Goal: Task Accomplishment & Management: Complete application form

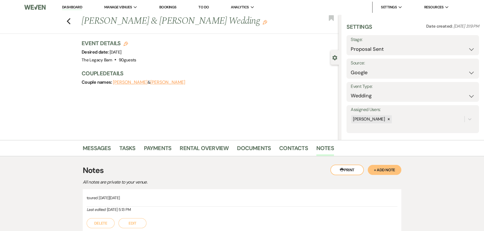
click at [74, 6] on link "Dashboard" at bounding box center [72, 7] width 20 height 5
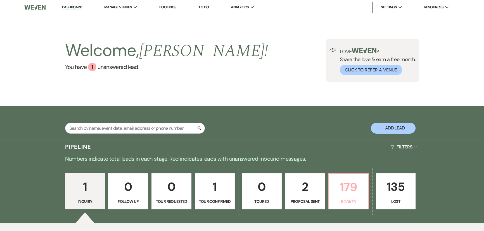
click at [242, 190] on p "179" at bounding box center [348, 187] width 33 height 19
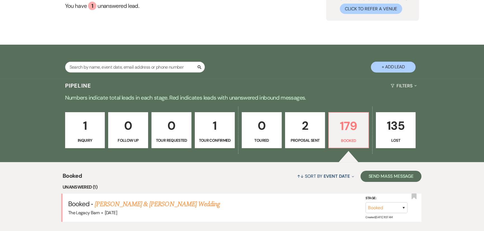
scroll to position [188, 0]
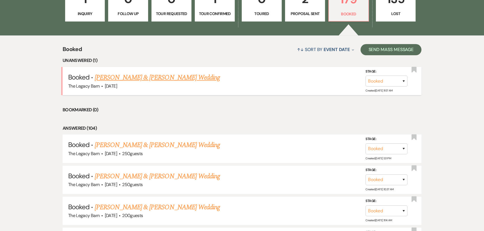
click at [163, 76] on link "[PERSON_NAME] & [PERSON_NAME] Wedding" at bounding box center [157, 78] width 125 height 10
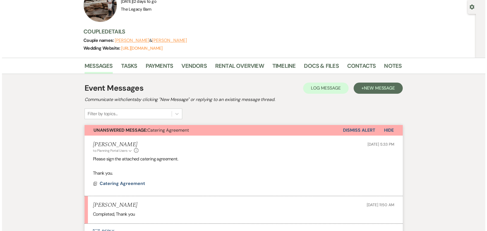
scroll to position [127, 0]
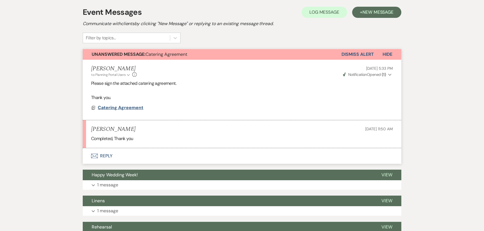
click at [114, 106] on span "Catering Agreement" at bounding box center [121, 108] width 46 height 6
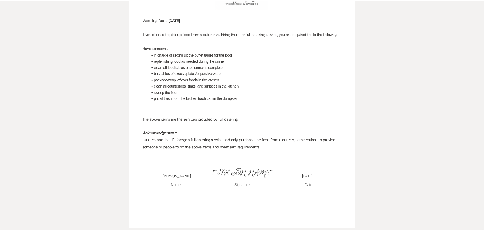
scroll to position [0, 0]
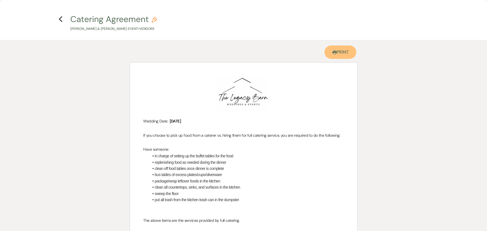
click at [242, 52] on link "Printer Print" at bounding box center [341, 52] width 32 height 13
click at [57, 20] on h4 "Previous Catering Agreement Pencil [PERSON_NAME] & [PERSON_NAME] Event • Vendors" at bounding box center [244, 22] width 402 height 18
click at [58, 20] on h4 "Previous Catering Agreement Pencil [PERSON_NAME] & [PERSON_NAME] Event • Vendors" at bounding box center [244, 22] width 402 height 18
click at [60, 20] on use "button" at bounding box center [61, 19] width 4 height 6
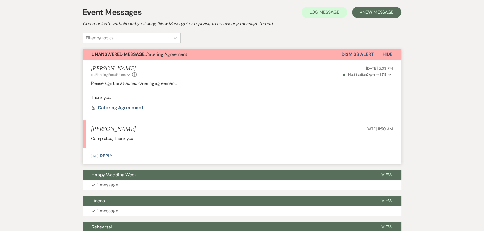
click at [102, 154] on button "Envelope Reply" at bounding box center [242, 156] width 318 height 16
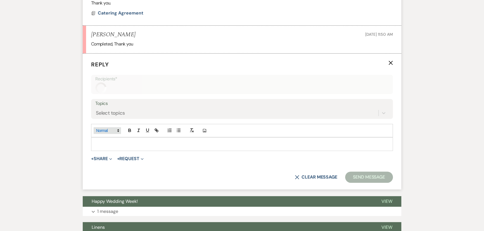
scroll to position [227, 0]
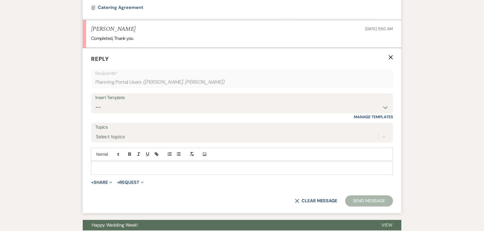
click at [112, 165] on p at bounding box center [242, 168] width 293 height 6
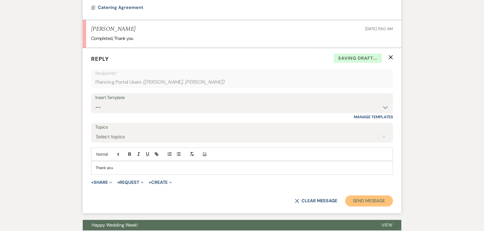
click at [242, 201] on button "Send Message" at bounding box center [369, 200] width 48 height 11
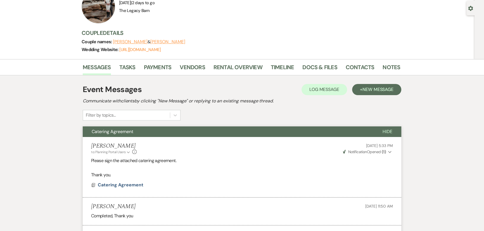
scroll to position [0, 0]
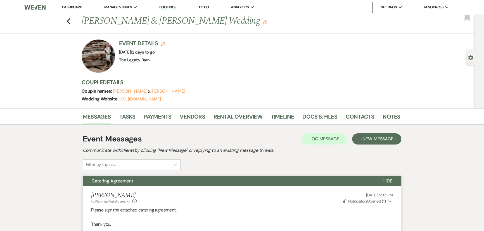
click at [78, 8] on link "Dashboard" at bounding box center [72, 7] width 20 height 5
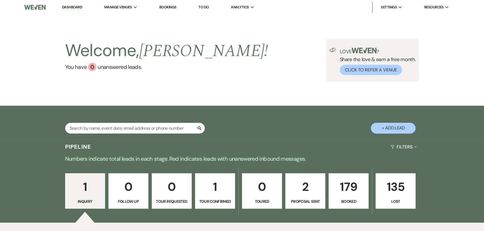
click at [242, 192] on p "2" at bounding box center [305, 187] width 33 height 19
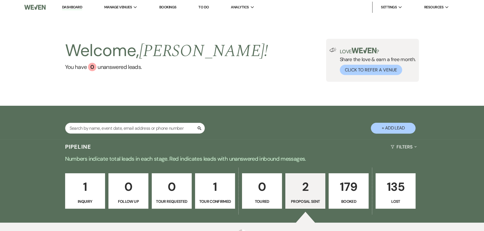
select select "6"
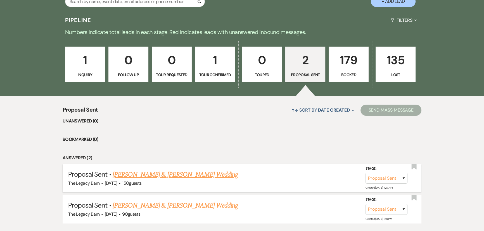
click at [180, 173] on link "[PERSON_NAME] & [PERSON_NAME] Wedding" at bounding box center [175, 175] width 125 height 10
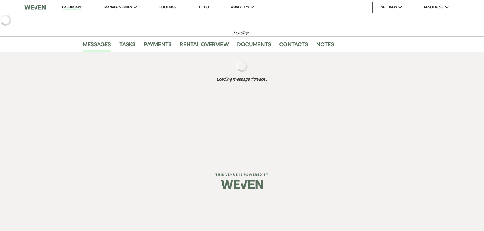
select select "6"
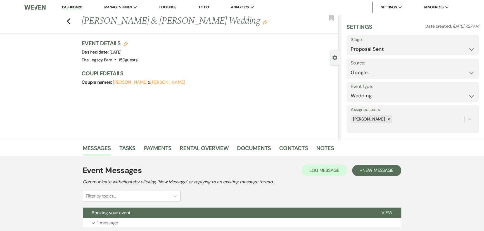
click at [74, 7] on link "Dashboard" at bounding box center [72, 7] width 20 height 5
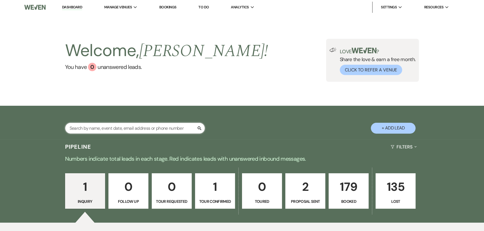
click at [75, 130] on input "text" at bounding box center [135, 128] width 140 height 11
type input "[PERSON_NAME]"
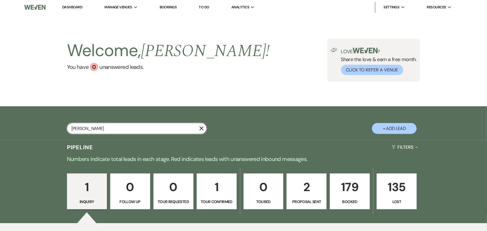
select select "8"
select select "5"
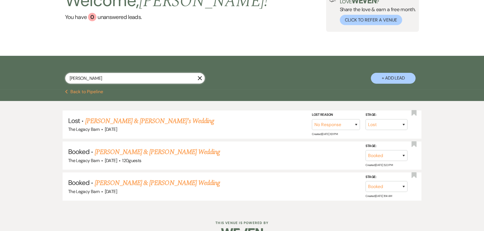
scroll to position [64, 0]
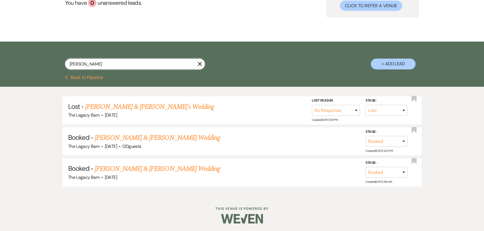
type input "[PERSON_NAME]"
click at [84, 78] on button "Previous Back to Pipeline" at bounding box center [84, 77] width 38 height 4
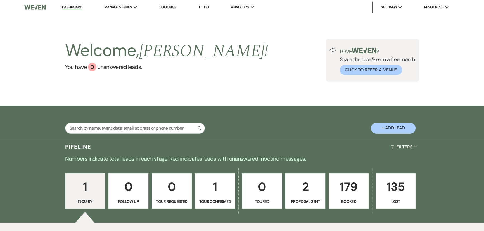
click at [242, 127] on button "+ Add Lead" at bounding box center [393, 128] width 45 height 11
select select "756"
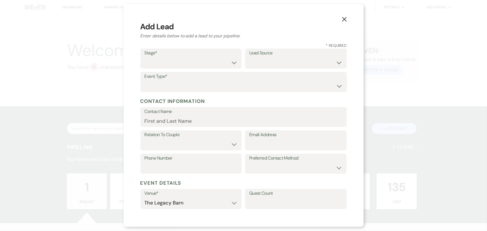
click at [242, 20] on icon "X" at bounding box center [344, 19] width 5 height 5
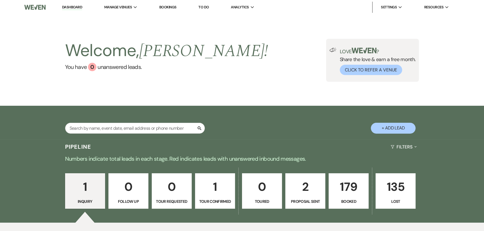
click at [242, 192] on p "2" at bounding box center [305, 187] width 33 height 19
select select "6"
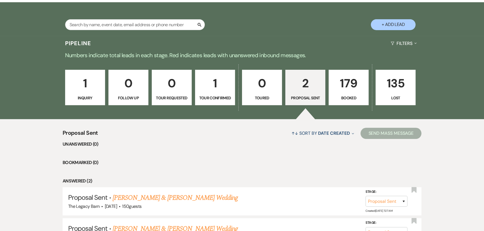
scroll to position [164, 0]
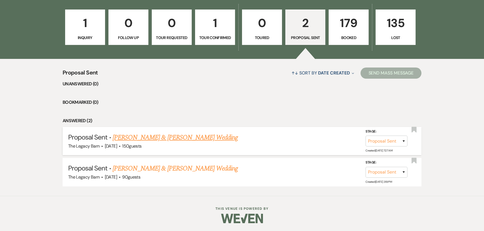
click at [159, 139] on link "[PERSON_NAME] & [PERSON_NAME] Wedding" at bounding box center [175, 138] width 125 height 10
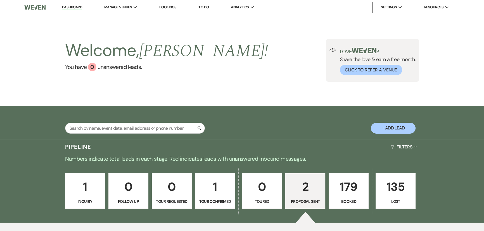
select select "6"
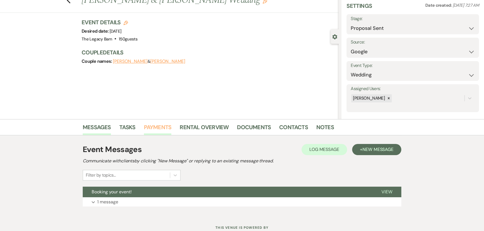
scroll to position [40, 0]
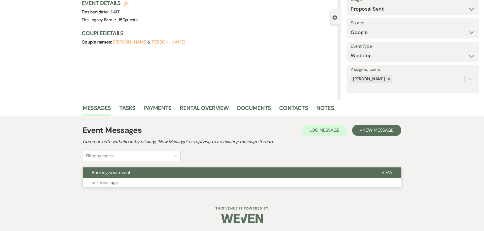
click at [123, 173] on span "Booking your event!" at bounding box center [112, 173] width 40 height 6
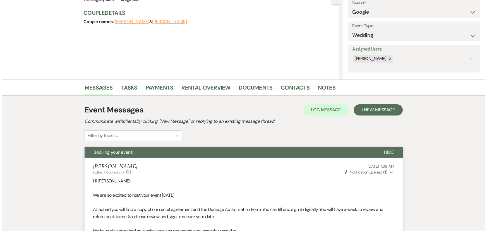
scroll to position [0, 0]
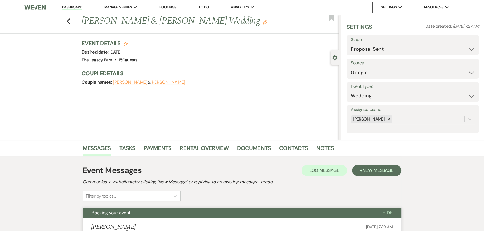
click at [67, 8] on link "Dashboard" at bounding box center [72, 7] width 20 height 5
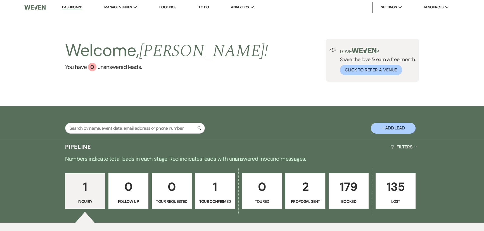
click at [242, 129] on button "+ Add Lead" at bounding box center [393, 128] width 45 height 11
select select "756"
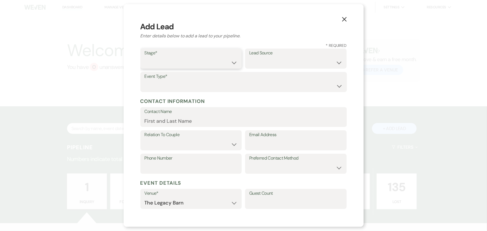
click at [145, 66] on select "Inquiry Follow Up Tour Requested Tour Confirmed Toured Proposal Sent Booked Lost" at bounding box center [191, 62] width 93 height 11
select select "2"
click at [145, 57] on select "Inquiry Follow Up Tour Requested Tour Confirmed Toured Proposal Sent Booked Lost" at bounding box center [191, 62] width 93 height 11
click at [242, 59] on select "Weven Venue Website Instagram Facebook Pinterest Google The Knot Wedding Wire H…" at bounding box center [295, 62] width 93 height 11
select select "17"
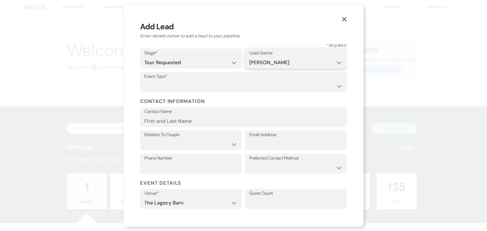
click at [242, 57] on select "Weven Venue Website Instagram Facebook Pinterest Google The Knot Wedding Wire H…" at bounding box center [295, 62] width 93 height 11
click at [158, 122] on input "Contact Name" at bounding box center [244, 121] width 198 height 11
type input "[PERSON_NAME]"
select select "1"
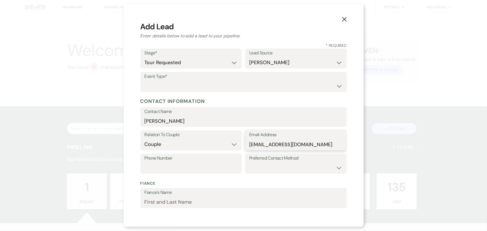
type input "[EMAIL_ADDRESS][DOMAIN_NAME]"
type input "5866768381"
select select "email"
type input "[PERSON_NAME]"
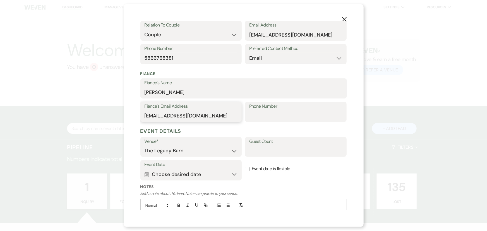
type input "[EMAIL_ADDRESS][DOMAIN_NAME]"
type input "5863441372"
type input "220"
click at [163, 176] on button "Calendar Choose desired date Expand" at bounding box center [191, 174] width 93 height 11
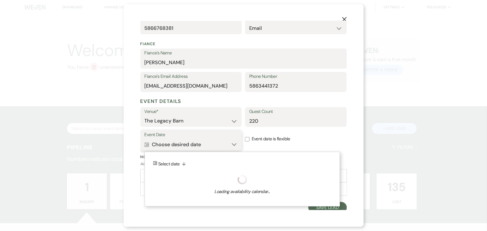
scroll to position [142, 0]
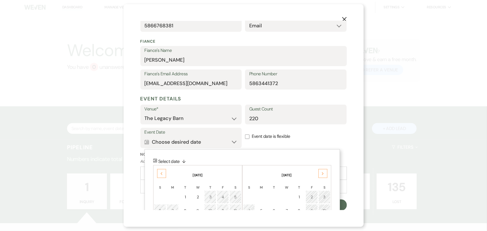
click at [242, 175] on div "Next" at bounding box center [323, 173] width 9 height 9
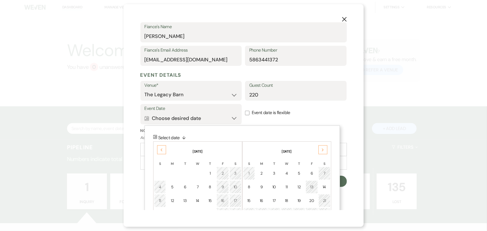
scroll to position [212, 0]
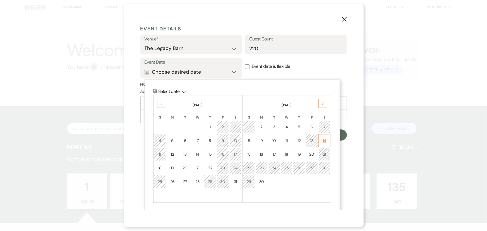
click at [242, 139] on div "14" at bounding box center [324, 141] width 5 height 6
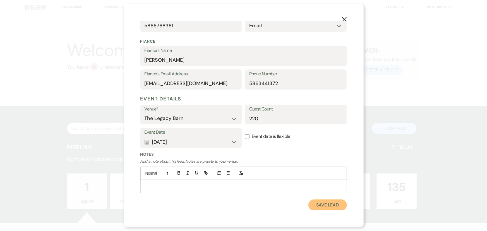
click at [242, 206] on button "Save Lead" at bounding box center [328, 205] width 38 height 11
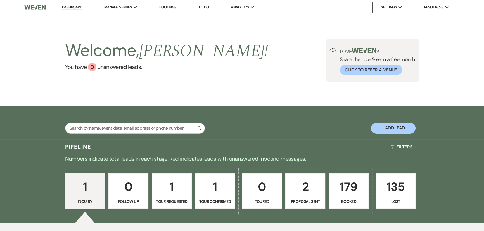
click at [174, 198] on link "1 Tour Requested" at bounding box center [172, 191] width 40 height 36
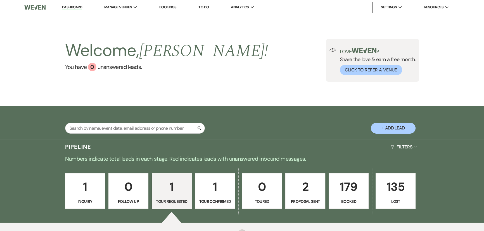
select select "2"
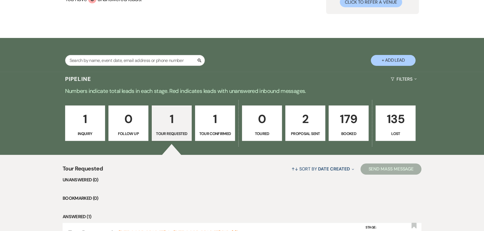
scroll to position [133, 0]
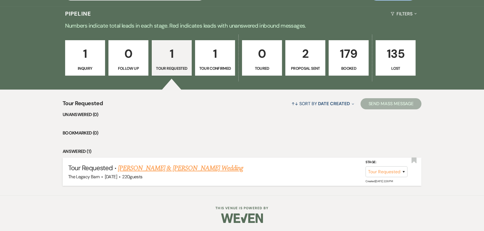
click at [176, 171] on link "[PERSON_NAME] & [PERSON_NAME] Wedding" at bounding box center [180, 168] width 125 height 10
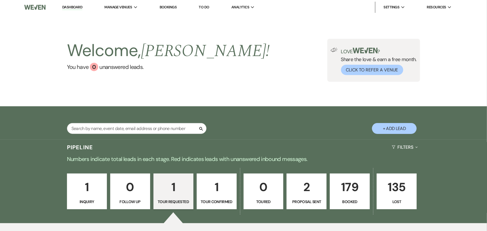
select select "2"
select select "17"
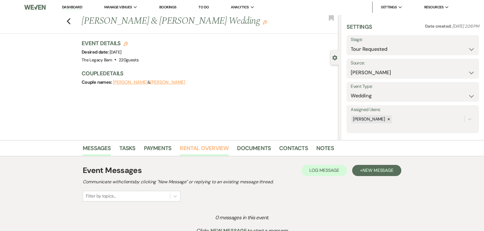
click at [200, 147] on link "Rental Overview" at bounding box center [204, 150] width 49 height 12
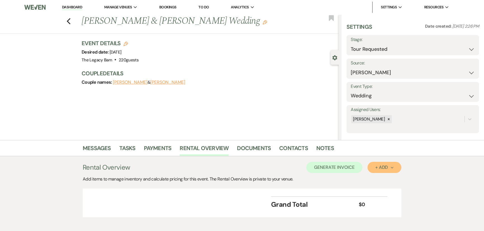
click at [242, 168] on div "+ Add Next" at bounding box center [384, 167] width 18 height 4
click at [242, 177] on button "Item" at bounding box center [381, 180] width 28 height 9
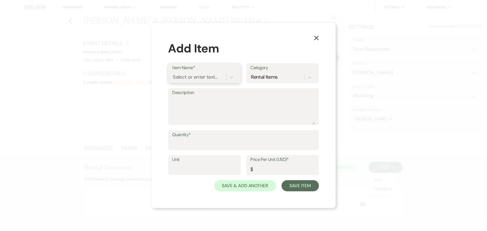
click at [181, 75] on div "Select or enter text..." at bounding box center [195, 77] width 45 height 8
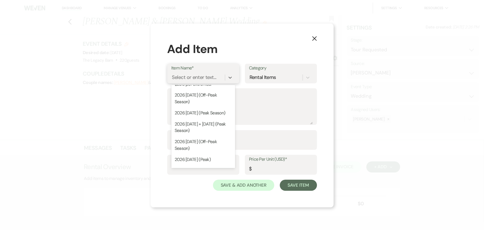
scroll to position [51, 0]
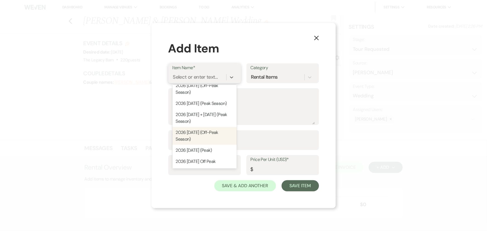
click at [197, 134] on div "2026 [DATE] (Off-Peak Season)" at bounding box center [205, 136] width 64 height 18
type textarea "Includes access to the venue from 12PM to 12AM, Bridal suite and decorating at …"
type input "6350"
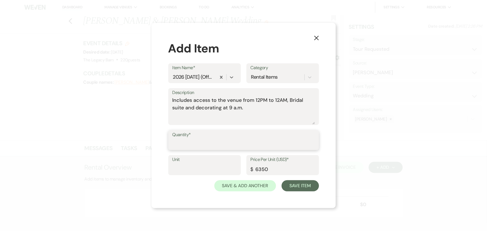
click at [177, 144] on input "Quantity*" at bounding box center [244, 144] width 142 height 11
type input "1"
click at [242, 187] on button "Save & Add Another" at bounding box center [245, 185] width 62 height 11
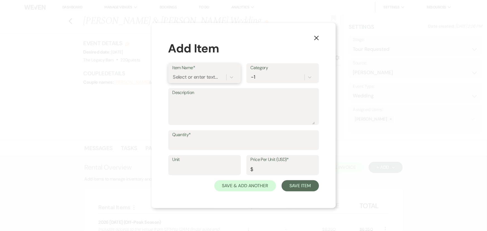
click at [189, 75] on div "Select or enter text..." at bounding box center [195, 77] width 45 height 8
type input "coor"
click at [183, 91] on div "Coordination" at bounding box center [205, 91] width 64 height 11
type textarea "Day-Of Coordination Services"
type input "900"
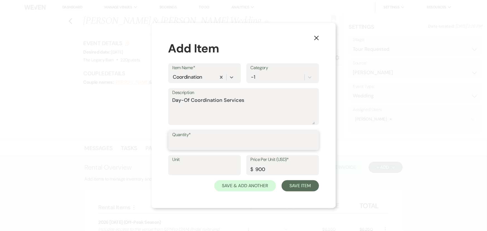
click at [182, 145] on input "Quantity*" at bounding box center [244, 144] width 142 height 11
type input "1"
click at [226, 185] on button "Save & Add Another" at bounding box center [245, 185] width 62 height 11
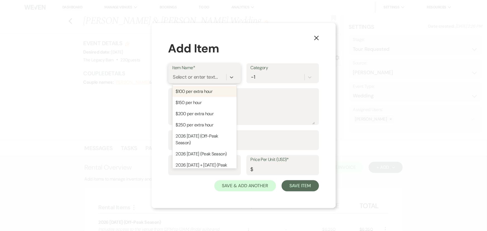
click at [179, 78] on div "Select or enter text..." at bounding box center [195, 77] width 45 height 8
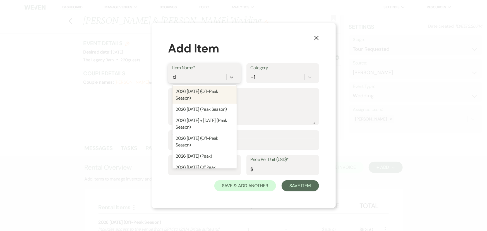
type input "dj"
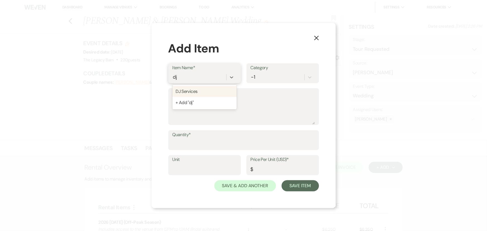
click at [183, 90] on div "DJ Services" at bounding box center [205, 91] width 64 height 11
type textarea "DJ services for your wedding and / or reception. Includes sound/wireless mic se…"
type input "1800"
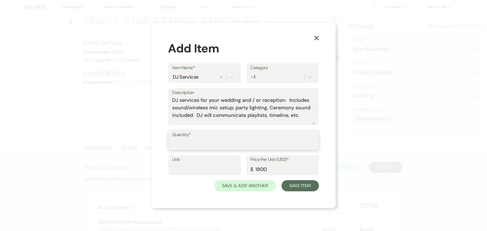
click at [177, 143] on input "Quantity*" at bounding box center [244, 144] width 142 height 11
type input "1"
click at [242, 169] on input "1800" at bounding box center [283, 169] width 64 height 11
type input "1700"
click at [242, 186] on button "Save & Add Another" at bounding box center [245, 185] width 62 height 11
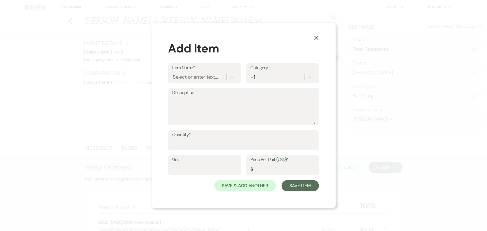
click at [171, 76] on div "Item Name* Select or enter text..." at bounding box center [204, 73] width 73 height 20
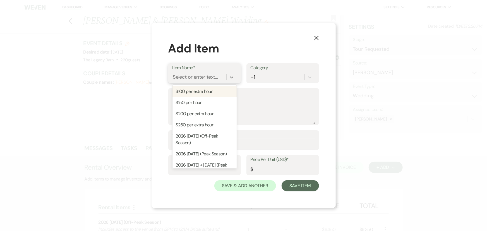
click at [178, 77] on div "Select or enter text..." at bounding box center [195, 77] width 45 height 8
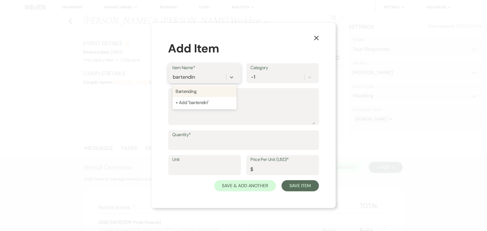
type input "bartending"
click at [179, 91] on div "Bartending" at bounding box center [205, 91] width 64 height 11
type textarea "Bartending for your event 4-6 hours up to 200 people."
type input "1450"
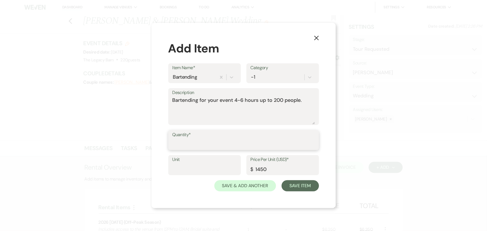
click at [176, 145] on input "Quantity*" at bounding box center [244, 144] width 142 height 11
type input "1"
click at [242, 183] on button "Save Item" at bounding box center [300, 185] width 37 height 11
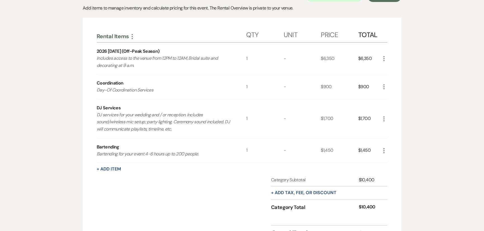
scroll to position [178, 0]
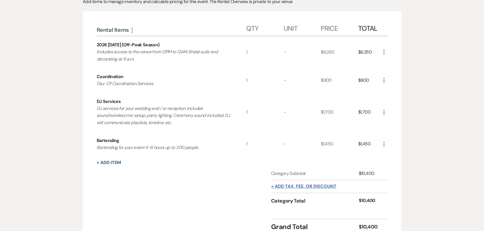
click at [242, 187] on button "+ Add tax, fee, or discount" at bounding box center [303, 186] width 65 height 4
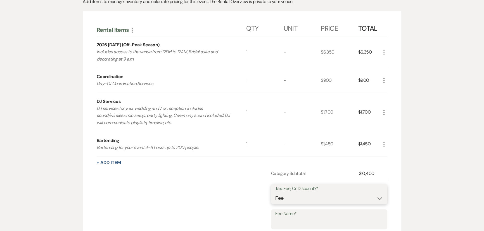
click at [242, 197] on select "Fee Discount Tax" at bounding box center [329, 198] width 108 height 11
select select "3"
click at [242, 193] on select "Fee Discount Tax" at bounding box center [329, 198] width 108 height 11
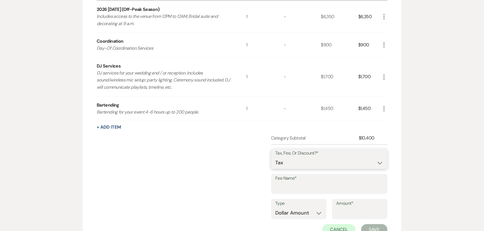
scroll to position [254, 0]
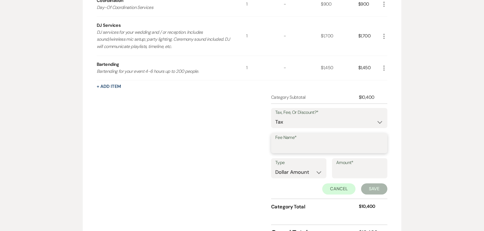
click at [242, 144] on input "Fee Name*" at bounding box center [329, 147] width 108 height 11
type input "Tax"
click at [242, 170] on select "Dollar Amount Percentage" at bounding box center [298, 172] width 47 height 11
select select "false"
click at [242, 167] on select "Dollar Amount Percentage" at bounding box center [298, 172] width 47 height 11
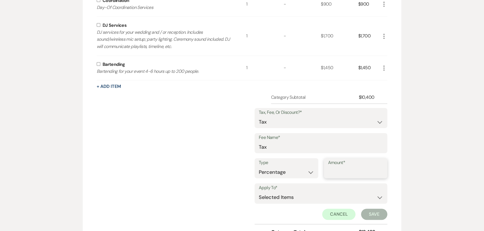
click at [242, 170] on input "Amount*" at bounding box center [355, 172] width 55 height 11
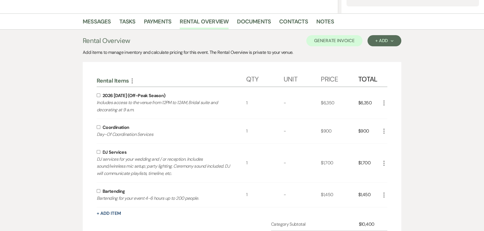
type input "6"
click at [97, 95] on input "checkbox" at bounding box center [99, 96] width 4 height 4
checkbox input "true"
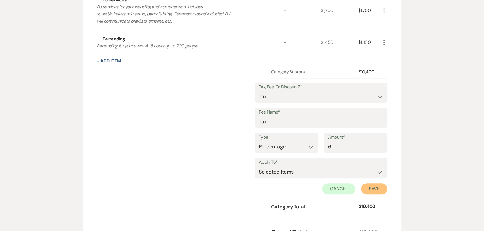
click at [242, 187] on button "Save" at bounding box center [374, 188] width 26 height 11
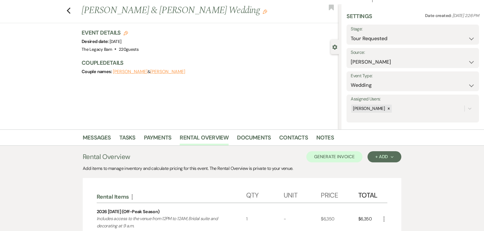
scroll to position [0, 0]
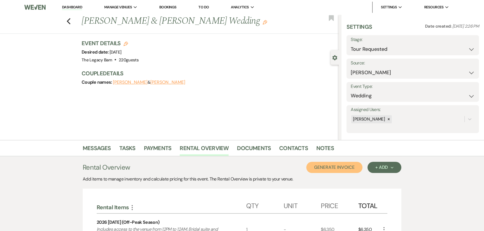
click at [242, 167] on button "Generate Invoice" at bounding box center [334, 167] width 56 height 11
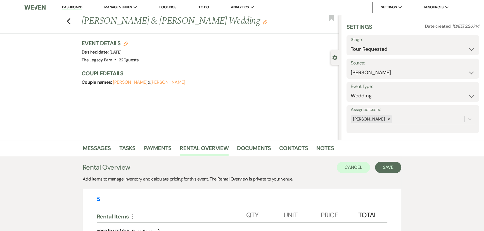
click at [242, 165] on button "Save" at bounding box center [388, 167] width 26 height 11
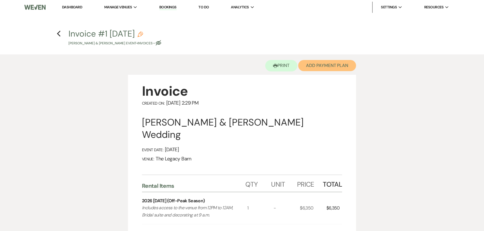
click at [242, 61] on button "Add Payment Plan" at bounding box center [327, 65] width 58 height 11
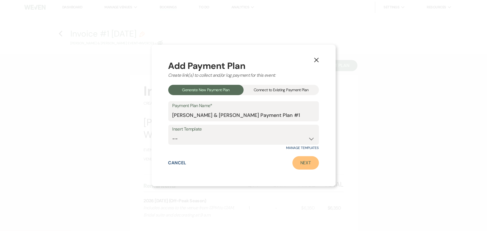
click at [242, 164] on link "Next" at bounding box center [306, 162] width 27 height 13
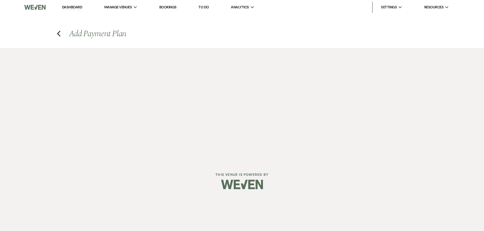
select select "27275"
select select "2"
select select "percentage"
select select "false"
select select "client"
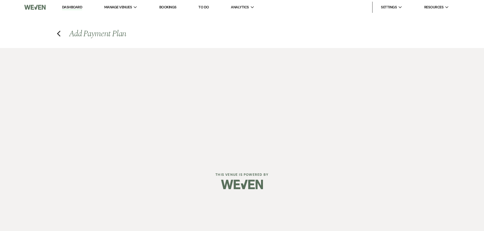
select select "weeks"
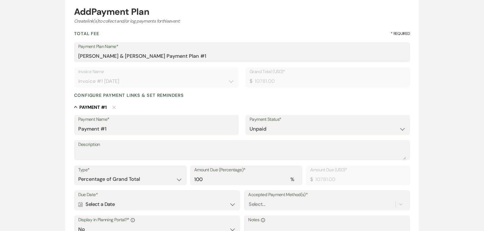
scroll to position [101, 0]
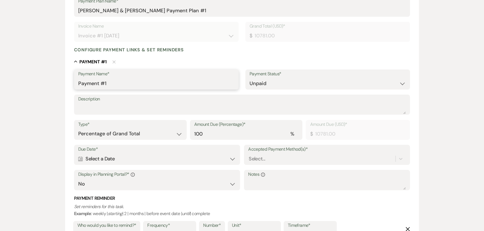
click at [117, 85] on input "Payment #1" at bounding box center [156, 83] width 156 height 11
click at [123, 134] on select "Dollar Amount Percentage of Grand Total" at bounding box center [130, 133] width 104 height 11
select select "flat"
click at [78, 128] on select "Dollar Amount Percentage of Grand Total" at bounding box center [130, 133] width 104 height 11
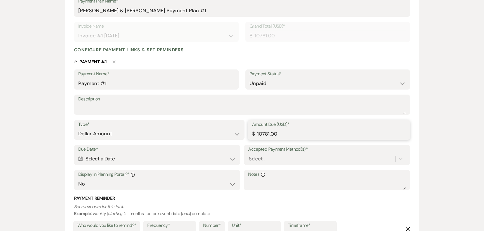
drag, startPoint x: 281, startPoint y: 131, endPoint x: 180, endPoint y: 139, distance: 101.4
click at [180, 139] on div "Type* Dollar Amount Percentage of Grand Total Amount Due (USD)* $ 10781.00" at bounding box center [242, 132] width 336 height 25
type input "1060.00"
click at [125, 158] on div "Calendar Select a Date Expand" at bounding box center [157, 159] width 158 height 11
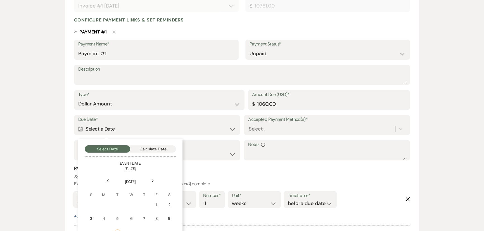
scroll to position [178, 0]
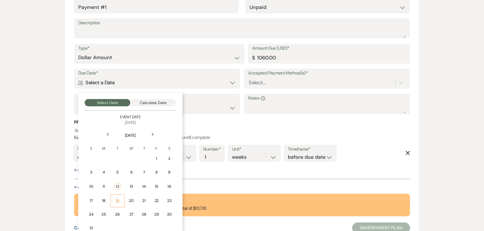
click at [118, 199] on div "19" at bounding box center [117, 201] width 7 height 6
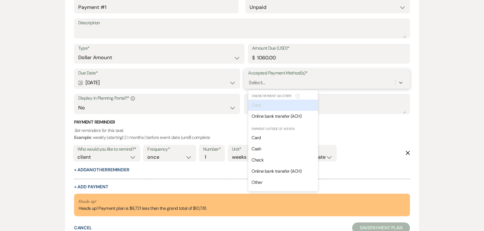
click at [242, 85] on div "Select..." at bounding box center [257, 83] width 16 height 8
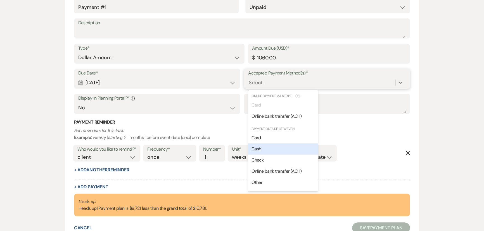
click at [242, 149] on span "Cash" at bounding box center [255, 149] width 9 height 6
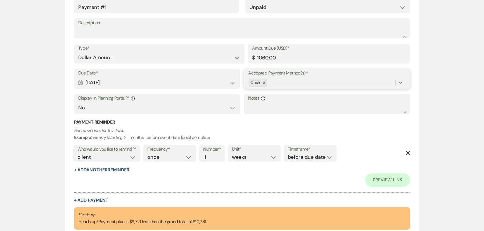
click at [242, 84] on div "Cash" at bounding box center [321, 83] width 147 height 10
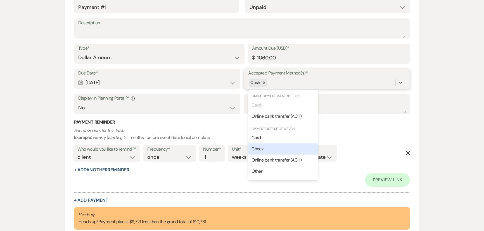
click at [242, 151] on div "Check" at bounding box center [283, 149] width 70 height 11
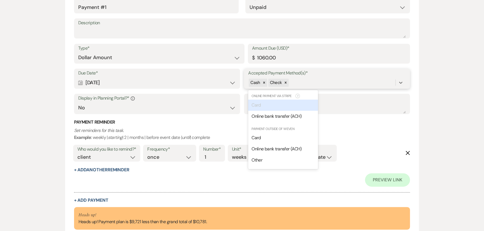
click at [242, 85] on div "Cash Check" at bounding box center [321, 83] width 147 height 10
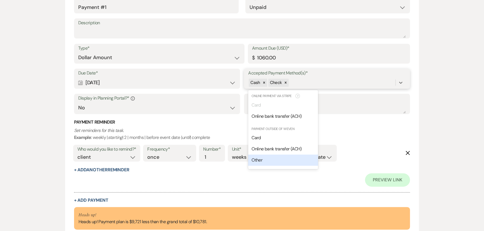
click at [242, 158] on span "Other" at bounding box center [256, 160] width 11 height 6
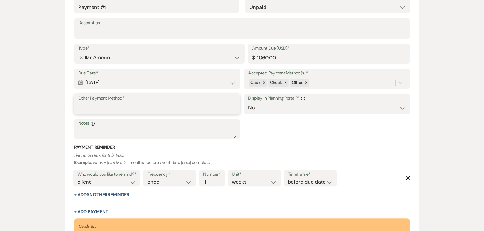
click at [96, 109] on input "Other Payment Method*" at bounding box center [157, 107] width 158 height 11
type input "v"
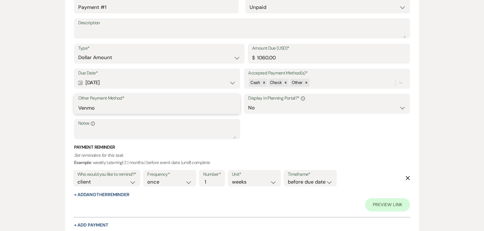
type input "Venmo"
click at [242, 106] on select "Yes No" at bounding box center [327, 107] width 158 height 11
select select "true"
click at [242, 102] on select "Yes No" at bounding box center [327, 107] width 158 height 11
click at [240, 182] on select "days weeks months" at bounding box center [254, 182] width 45 height 8
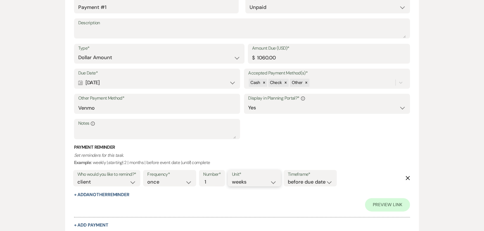
select select "days"
click at [233, 178] on select "days weeks months" at bounding box center [254, 182] width 45 height 8
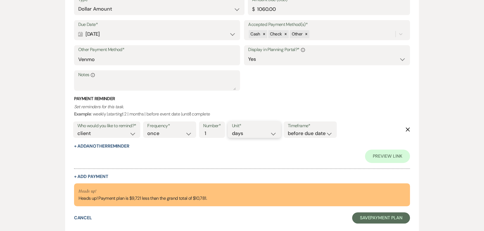
scroll to position [263, 0]
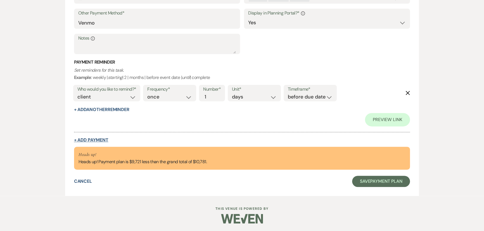
click at [89, 140] on button "+ Add Payment" at bounding box center [91, 140] width 34 height 4
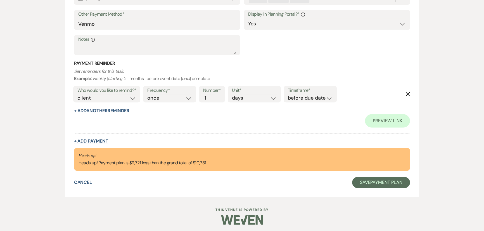
select select "2"
select select "flat"
select select "false"
select select "client"
select select "weeks"
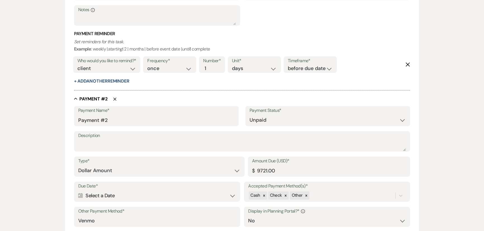
scroll to position [388, 0]
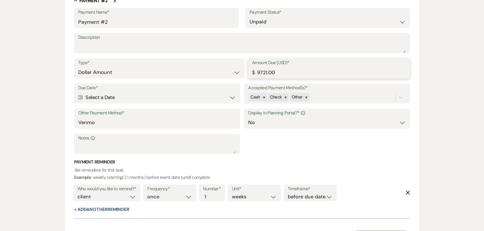
drag, startPoint x: 275, startPoint y: 73, endPoint x: 255, endPoint y: 73, distance: 19.3
click at [242, 73] on input "9721.00" at bounding box center [329, 72] width 154 height 11
type input "4860.50"
click at [94, 96] on div "Calendar Select a Date Expand" at bounding box center [157, 97] width 158 height 11
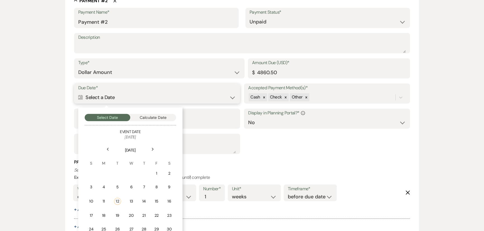
click at [146, 118] on button "Calculate Date" at bounding box center [153, 117] width 46 height 7
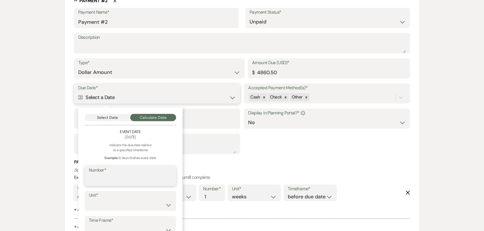
click at [98, 179] on input "Number*" at bounding box center [130, 180] width 83 height 11
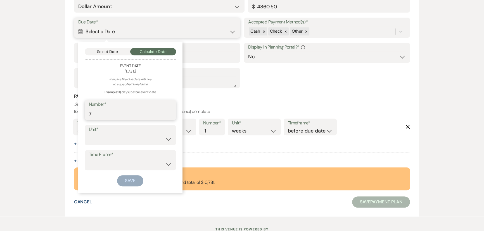
scroll to position [475, 0]
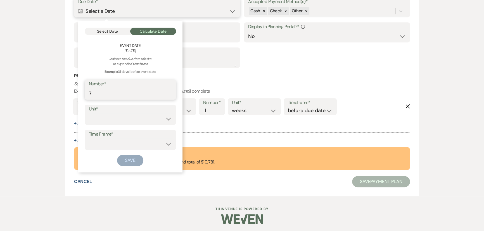
type input "7"
click at [92, 117] on select "days weeks months" at bounding box center [130, 118] width 83 height 11
select select "month"
click at [89, 113] on select "days weeks months" at bounding box center [130, 118] width 83 height 11
click at [98, 145] on select "before event date after event date after [DATE] date" at bounding box center [130, 144] width 83 height 11
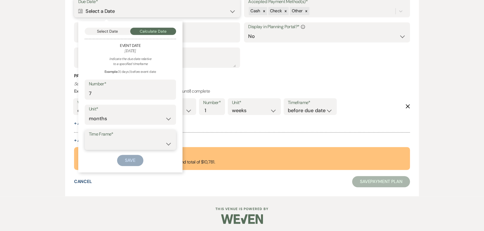
select select "beforeEventDate"
click at [89, 139] on select "before event date after event date after [DATE] date" at bounding box center [130, 144] width 83 height 11
click at [128, 162] on button "Save" at bounding box center [130, 160] width 26 height 11
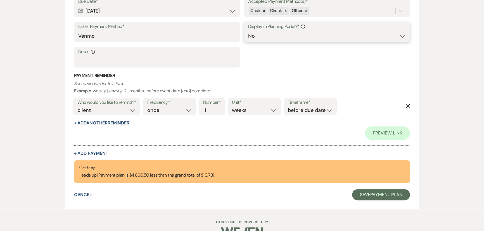
click at [242, 36] on select "Yes No" at bounding box center [327, 36] width 158 height 11
select select "true"
click at [242, 31] on select "Yes No" at bounding box center [327, 36] width 158 height 11
click at [96, 125] on div "Payment Reminder Set reminders for this task. Example : weekly | starting | 2 |…" at bounding box center [242, 100] width 336 height 54
click at [92, 122] on button "+ Add Another Reminder" at bounding box center [101, 123] width 55 height 4
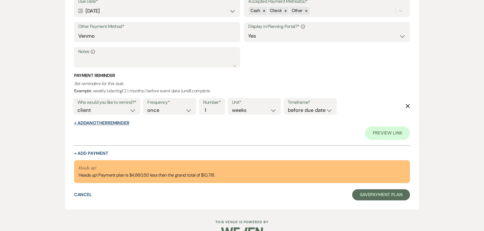
select select "client"
select select "days"
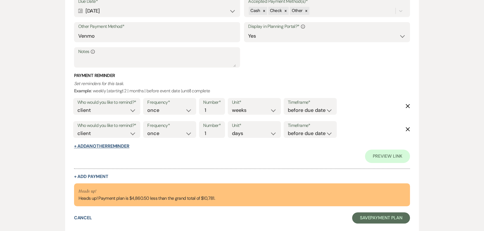
click at [89, 147] on button "+ Add Another Reminder" at bounding box center [101, 146] width 55 height 4
select select "client"
select select "days"
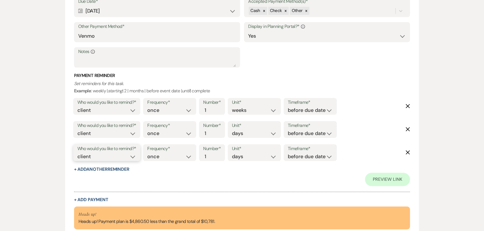
click at [85, 156] on select "client venue both" at bounding box center [106, 157] width 59 height 8
click at [77, 153] on select "client venue both" at bounding box center [106, 157] width 59 height 8
click at [81, 157] on select "client venue both" at bounding box center [106, 157] width 59 height 8
select select "host"
click at [77, 153] on select "client venue both" at bounding box center [106, 157] width 59 height 8
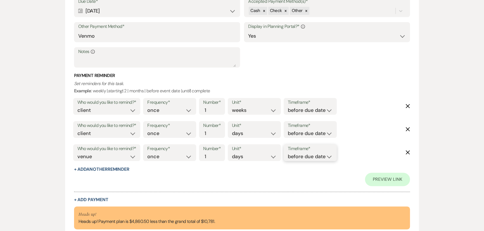
click at [242, 153] on select "before due date after due date on due date on custom date" at bounding box center [310, 157] width 45 height 8
select select "afterDueDate"
click at [242, 153] on select "before due date after due date on due date on custom date" at bounding box center [310, 157] width 45 height 8
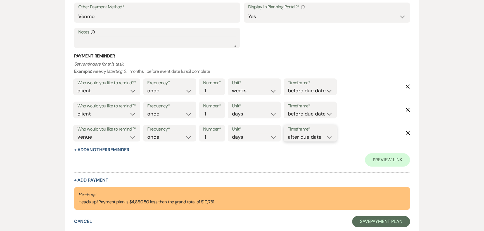
scroll to position [548, 0]
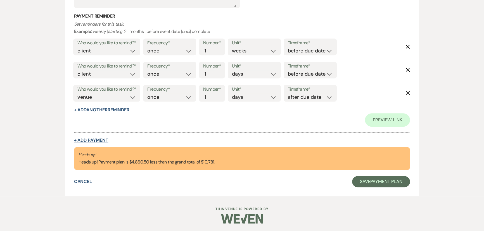
click at [97, 139] on button "+ Add Payment" at bounding box center [91, 140] width 34 height 4
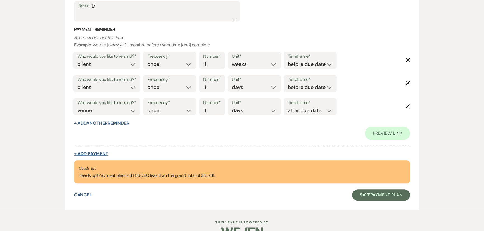
select select "2"
select select "flat"
select select "false"
select select "client"
select select "weeks"
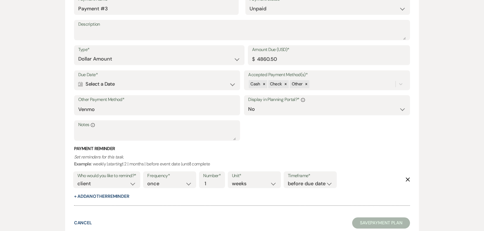
scroll to position [716, 0]
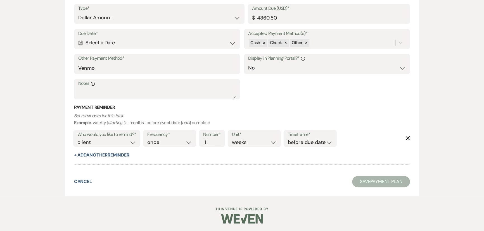
click at [110, 44] on div "Calendar Select a Date Expand" at bounding box center [157, 42] width 158 height 11
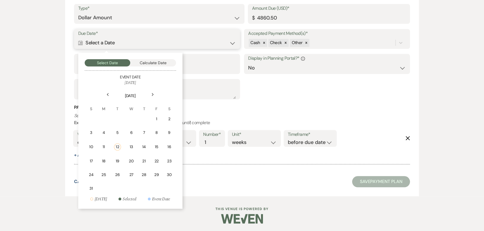
click at [156, 59] on button "Calculate Date" at bounding box center [153, 62] width 46 height 7
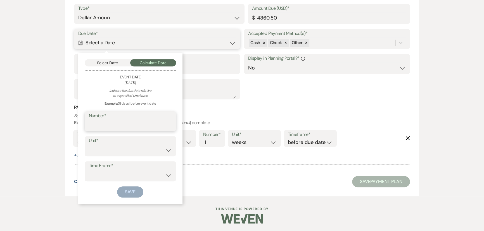
click at [109, 120] on input "Number*" at bounding box center [130, 125] width 83 height 11
type input "1"
click at [96, 152] on select "days weeks months" at bounding box center [130, 150] width 83 height 11
select select "month"
click at [89, 145] on select "days weeks months" at bounding box center [130, 150] width 83 height 11
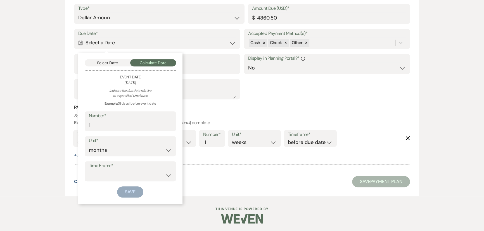
click at [98, 182] on div "Indicate the due date relative to a specified timeframe Example: 3 | days | bef…" at bounding box center [130, 143] width 91 height 110
click at [95, 178] on select "before event date after event date after [DATE] date" at bounding box center [130, 175] width 83 height 11
select select "beforeEventDate"
click at [89, 170] on select "before event date after event date after [DATE] date" at bounding box center [130, 175] width 83 height 11
click at [137, 190] on button "Save" at bounding box center [130, 192] width 26 height 11
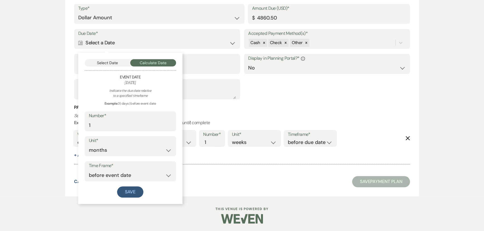
scroll to position [743, 0]
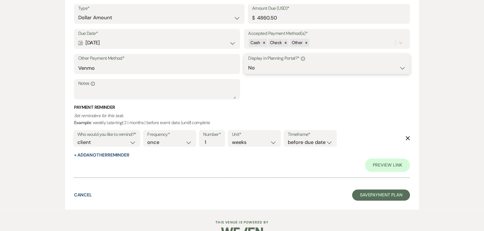
click at [242, 65] on select "Yes No" at bounding box center [327, 68] width 158 height 11
select select "true"
click at [242, 63] on select "Yes No" at bounding box center [327, 68] width 158 height 11
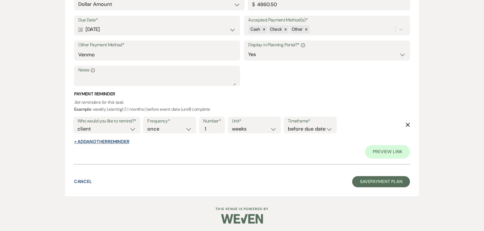
click at [114, 140] on button "+ Add Another Reminder" at bounding box center [101, 142] width 55 height 4
select select "client"
select select "days"
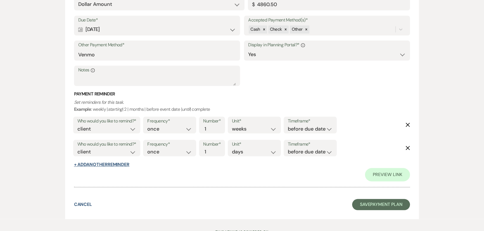
click at [97, 165] on button "+ Add Another Reminder" at bounding box center [101, 165] width 55 height 4
select select "client"
select select "days"
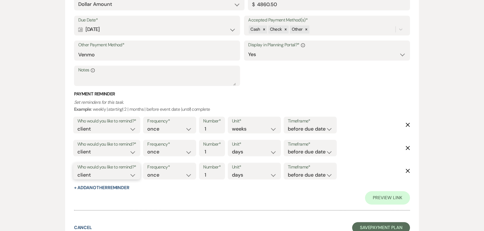
click at [89, 176] on select "client venue both" at bounding box center [106, 175] width 59 height 8
click at [77, 171] on select "client venue both" at bounding box center [106, 175] width 59 height 8
click at [86, 171] on select "client venue both" at bounding box center [106, 175] width 59 height 8
select select "host"
click at [77, 171] on select "client venue both" at bounding box center [106, 175] width 59 height 8
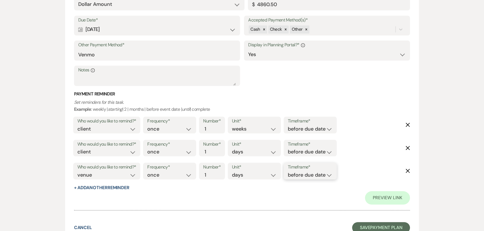
click at [242, 176] on select "before due date after due date on due date on custom date" at bounding box center [310, 175] width 45 height 8
select select "afterDueDate"
click at [242, 171] on select "before due date after due date on due date on custom date" at bounding box center [310, 175] width 45 height 8
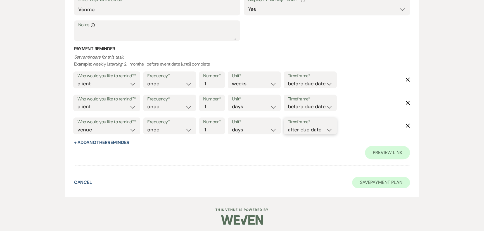
scroll to position [802, 0]
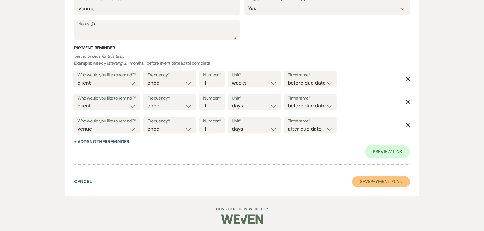
click at [242, 183] on button "Save Payment Plan" at bounding box center [381, 181] width 58 height 11
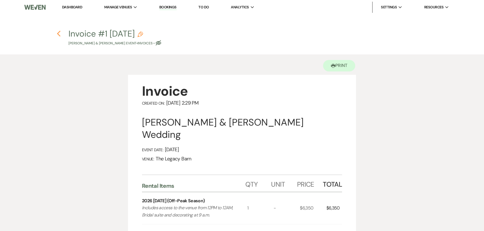
click at [58, 32] on use "button" at bounding box center [59, 34] width 4 height 6
select select "2"
select select "17"
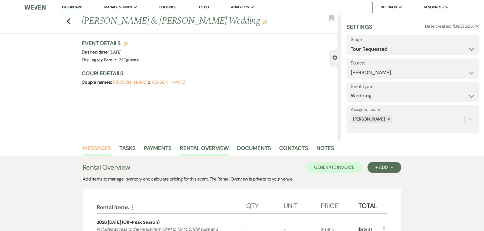
click at [92, 147] on link "Messages" at bounding box center [97, 150] width 28 height 12
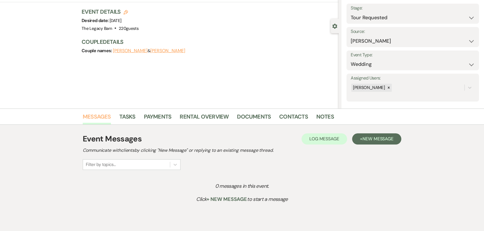
scroll to position [57, 0]
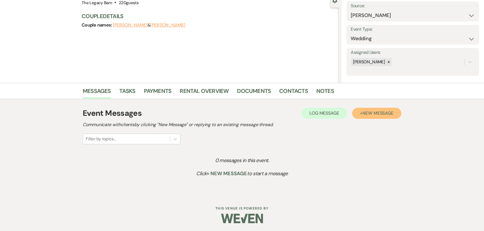
click at [242, 115] on span "New Message" at bounding box center [377, 113] width 31 height 6
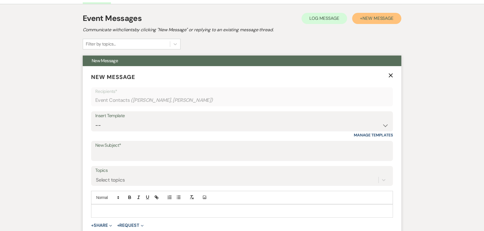
scroll to position [235, 0]
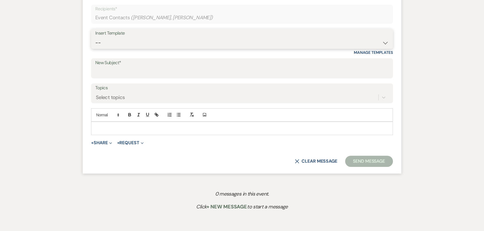
click at [99, 45] on select "-- Documents for Conversion Planning Portal Introduction Initial Inquiry Respon…" at bounding box center [241, 42] width 293 height 11
select select "3000"
click at [95, 37] on select "-- Documents for Conversion Planning Portal Introduction Initial Inquiry Respon…" at bounding box center [241, 42] width 293 height 11
type input "Booking your event!"
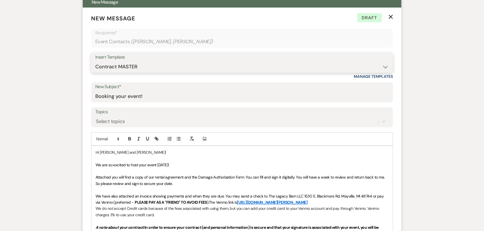
scroll to position [209, 0]
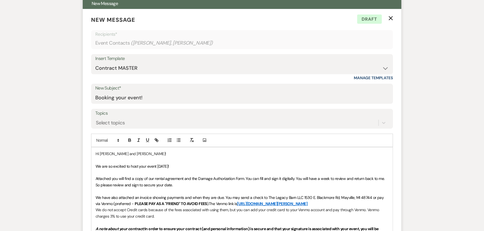
click at [156, 167] on span "We are so excited to host your event [DATE]!" at bounding box center [132, 166] width 73 height 5
click at [210, 163] on p "We are so excited to host your event [DATE]!" at bounding box center [242, 166] width 293 height 6
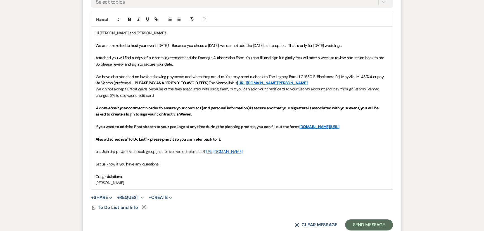
scroll to position [337, 0]
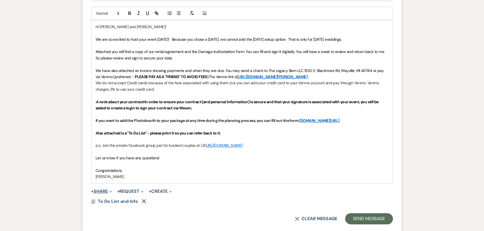
click at [101, 190] on button "+ Share Expand" at bounding box center [101, 191] width 21 height 4
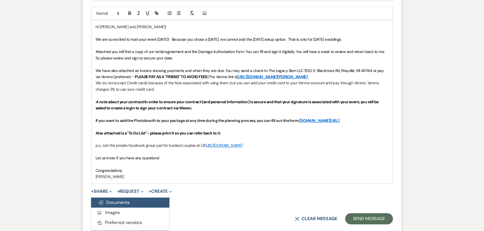
click at [118, 202] on span "Doc Upload Documents" at bounding box center [114, 203] width 32 height 6
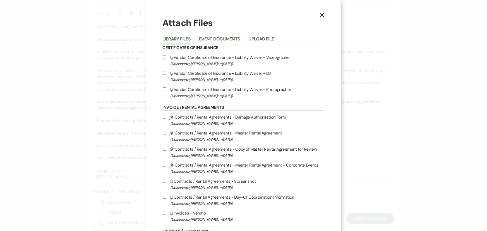
click at [163, 118] on input "Pencil Contracts / Rental Agreements - Damage Authorization Form (Uploaded by […" at bounding box center [165, 117] width 4 height 4
checkbox input "true"
click at [163, 134] on input "Pencil Contracts / Rental Agreements - Master Rental Agreement (Uploaded by [PE…" at bounding box center [165, 133] width 4 height 4
checkbox input "true"
click at [206, 40] on button "Event Documents" at bounding box center [219, 41] width 41 height 8
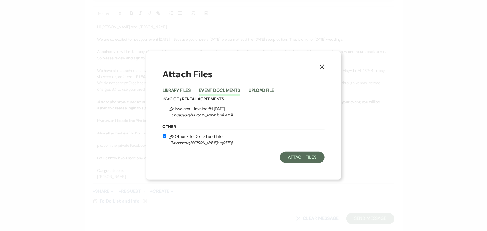
click at [164, 109] on input "Pencil Invoices - Invoice #1 [DATE] (Uploaded by [PERSON_NAME] on [DATE] )" at bounding box center [165, 109] width 4 height 4
checkbox input "true"
click at [242, 156] on button "Attach Files" at bounding box center [302, 157] width 44 height 11
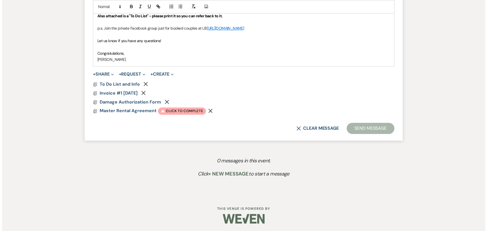
scroll to position [454, 0]
click at [178, 113] on span "Warning Click to complete" at bounding box center [180, 110] width 48 height 7
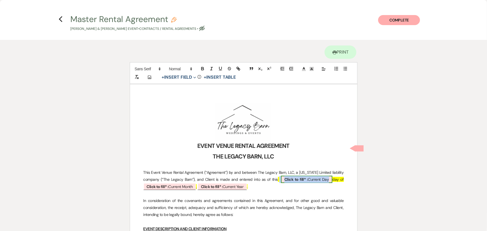
click at [242, 182] on span "Click to fill* : Current Day" at bounding box center [306, 179] width 51 height 7
select select "owner"
select select "custom_placeholder"
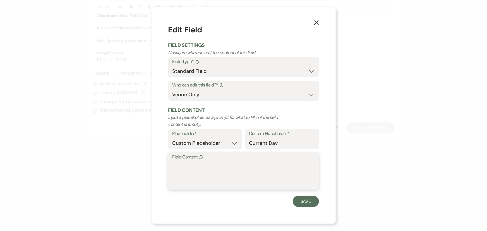
click at [180, 163] on textarea "Field Content Info" at bounding box center [244, 175] width 142 height 28
type textarea "12"
click at [242, 201] on button "Save" at bounding box center [306, 201] width 26 height 11
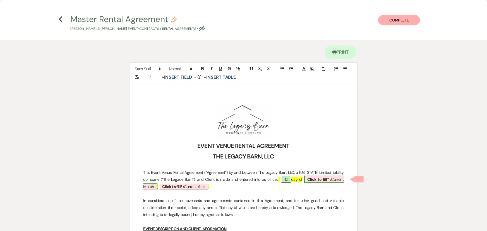
click at [242, 180] on b "Click to fill* :" at bounding box center [320, 179] width 24 height 5
select select "owner"
select select "custom_placeholder"
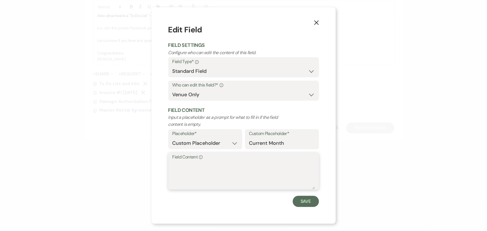
click at [216, 176] on textarea "Field Content Info" at bounding box center [244, 175] width 142 height 28
type textarea "August"
click at [242, 198] on button "Save" at bounding box center [306, 201] width 26 height 11
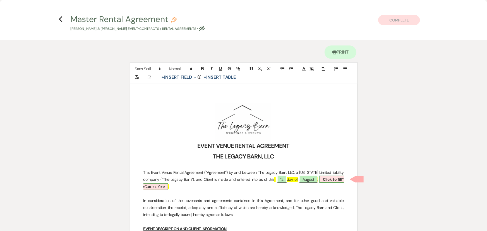
click at [153, 184] on span "Click to fill* : Current Year" at bounding box center [244, 183] width 201 height 14
select select "owner"
select select "custom_placeholder"
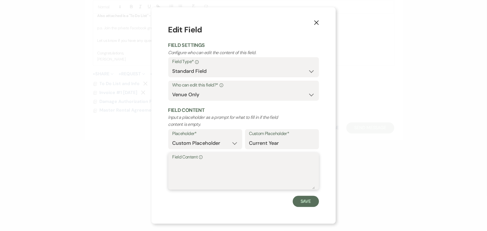
click at [179, 168] on textarea "Field Content Info" at bounding box center [244, 175] width 142 height 28
type textarea "2025"
click at [242, 201] on button "Save" at bounding box center [306, 201] width 26 height 11
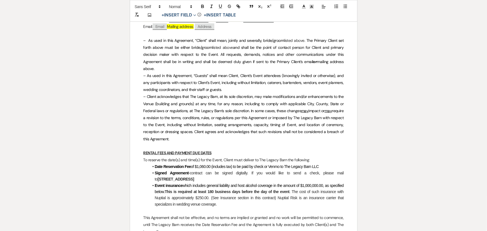
scroll to position [304, 0]
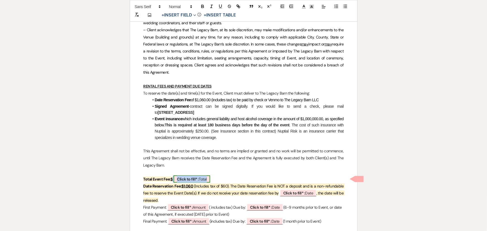
click at [197, 177] on b "Click to fill* :" at bounding box center [188, 179] width 22 height 5
select select "owner"
select select "Total"
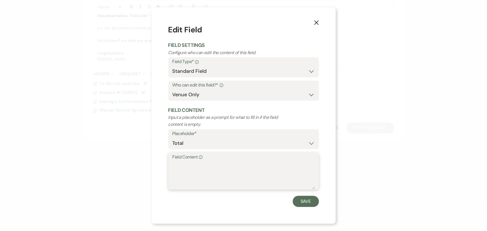
click at [181, 162] on textarea "Field Content Info" at bounding box center [244, 175] width 142 height 28
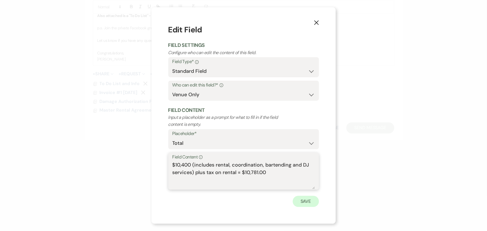
type textarea "$10,400 (includes rental, coordination, bartending and DJ services) plus tax on…"
click at [242, 198] on button "Save" at bounding box center [306, 201] width 26 height 11
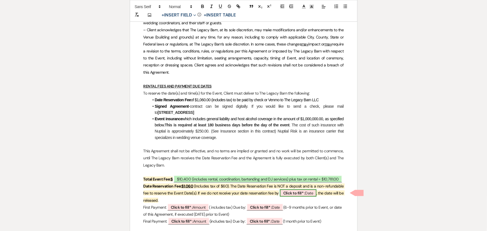
click at [242, 191] on b "Click to fill* :" at bounding box center [294, 193] width 22 height 5
select select "owner"
select select "Date"
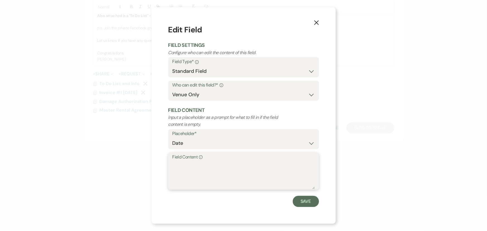
click at [176, 169] on textarea "Field Content Info" at bounding box center [244, 175] width 142 height 28
type textarea "[DATE]"
click at [242, 199] on button "Save" at bounding box center [306, 201] width 26 height 11
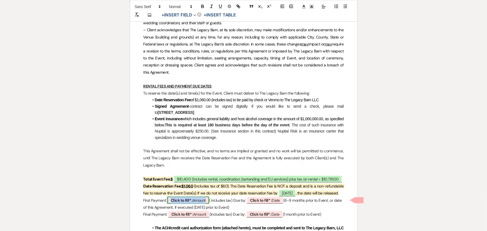
click at [192, 202] on b "Click to fill* :" at bounding box center [182, 200] width 22 height 5
select select "owner"
select select "Amount"
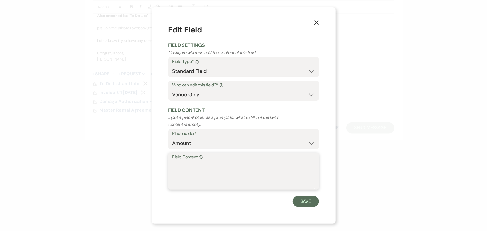
click at [184, 171] on textarea "Field Content Info" at bounding box center [244, 175] width 142 height 28
type textarea "$4860.50"
click at [242, 200] on button "Save" at bounding box center [306, 201] width 26 height 11
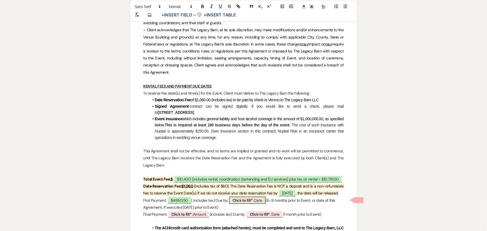
click at [242, 200] on b "Click to fill* :" at bounding box center [244, 200] width 22 height 5
select select "owner"
select select "Date"
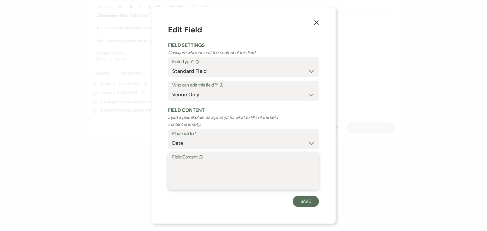
click at [207, 173] on textarea "Field Content Info" at bounding box center [244, 175] width 142 height 28
type textarea "[DATE]"
click at [242, 202] on button "Save" at bounding box center [306, 201] width 26 height 11
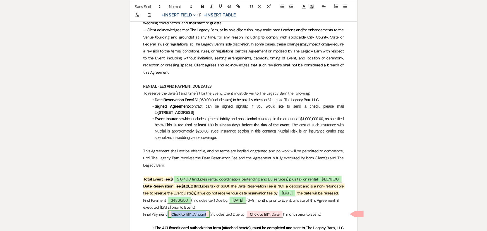
click at [186, 214] on b "Click to fill* :" at bounding box center [182, 214] width 22 height 5
select select "owner"
select select "Amount"
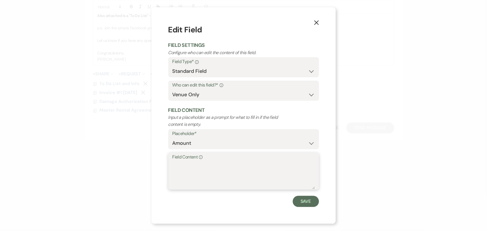
click at [183, 166] on textarea "Field Content Info" at bounding box center [244, 175] width 142 height 28
type textarea "$4860.50"
click at [242, 202] on button "Save" at bounding box center [306, 201] width 26 height 11
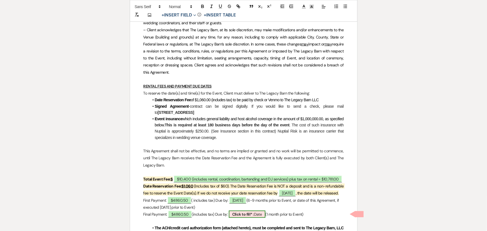
click at [242, 216] on b "Click to fill* :" at bounding box center [243, 214] width 22 height 5
select select "owner"
select select "Date"
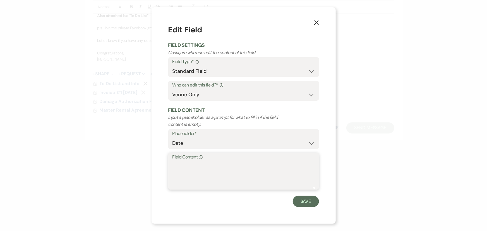
click at [184, 174] on textarea "Field Content Info" at bounding box center [244, 175] width 142 height 28
type textarea "[DATE]"
click at [242, 201] on button "Save" at bounding box center [306, 201] width 26 height 11
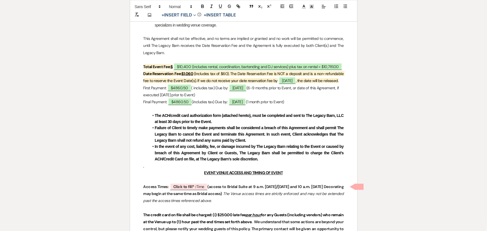
scroll to position [431, 0]
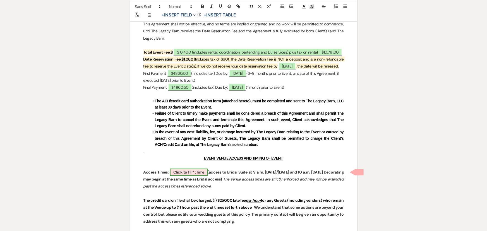
click at [185, 171] on b "Click to fill* :" at bounding box center [184, 172] width 23 height 5
select select "owner"
select select "Time"
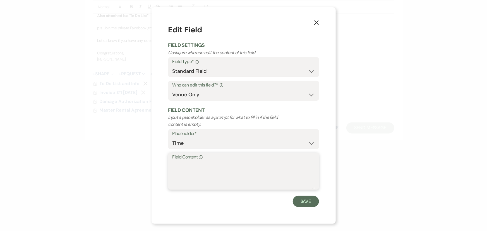
click at [184, 170] on textarea "Field Content Info" at bounding box center [244, 175] width 142 height 28
type textarea "[DATE] 12 pm to 11:59 pm"
click at [242, 204] on button "Save" at bounding box center [306, 201] width 26 height 11
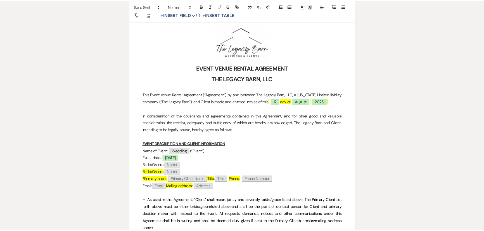
scroll to position [0, 0]
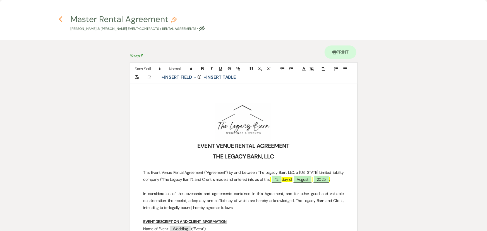
click at [60, 17] on icon "Previous" at bounding box center [61, 19] width 4 height 7
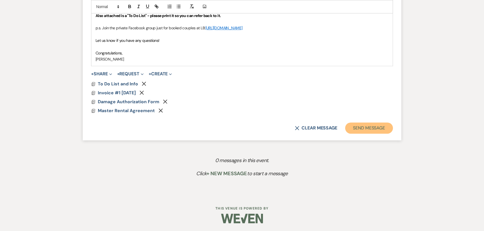
click at [242, 125] on button "Send Message" at bounding box center [369, 128] width 48 height 11
